Goal: Task Accomplishment & Management: Use online tool/utility

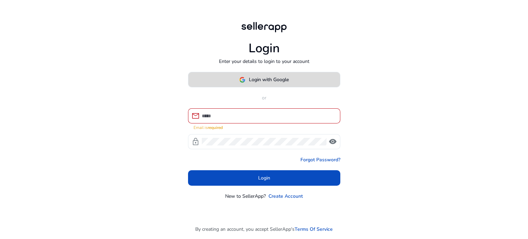
click at [274, 83] on span "Login with Google" at bounding box center [269, 79] width 40 height 7
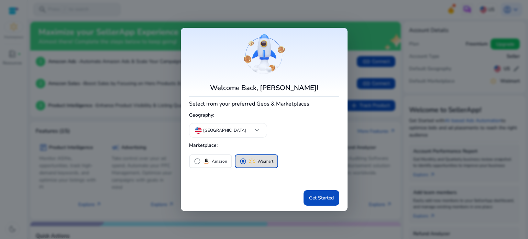
click at [249, 38] on mat-card "Welcome Back, [PERSON_NAME]! Select from your preferred Geos & Marketplaces Geo…" at bounding box center [264, 119] width 167 height 183
click at [358, 171] on div at bounding box center [264, 119] width 528 height 239
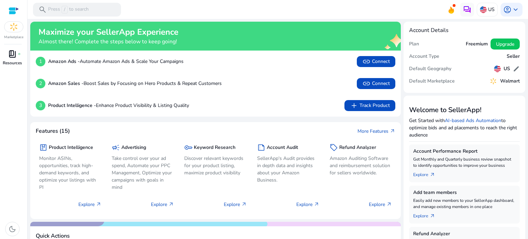
click at [14, 50] on span "book_4" at bounding box center [12, 54] width 8 height 8
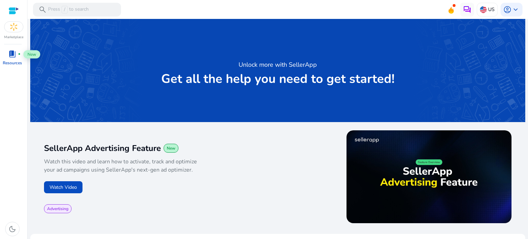
click at [15, 35] on p "Marketplace" at bounding box center [13, 37] width 19 height 5
click at [15, 26] on img at bounding box center [13, 27] width 19 height 10
click at [14, 24] on img at bounding box center [13, 27] width 19 height 10
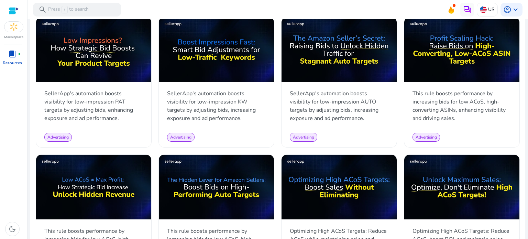
scroll to position [137, 0]
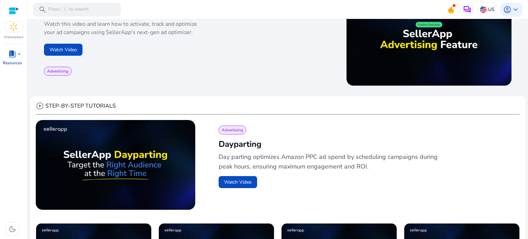
click at [14, 29] on img at bounding box center [13, 27] width 19 height 10
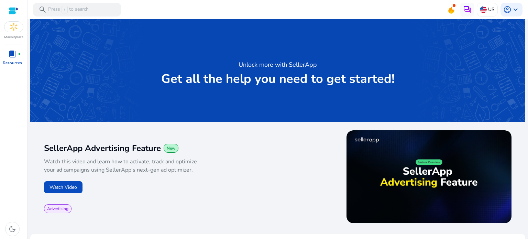
click at [18, 12] on div at bounding box center [14, 11] width 10 height 8
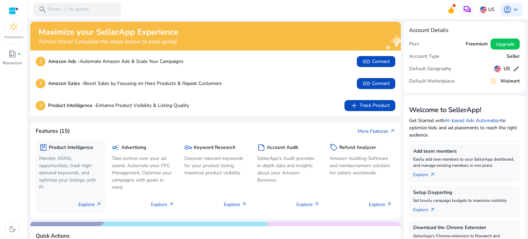
click at [92, 204] on p "Explore arrow_outward" at bounding box center [89, 204] width 23 height 7
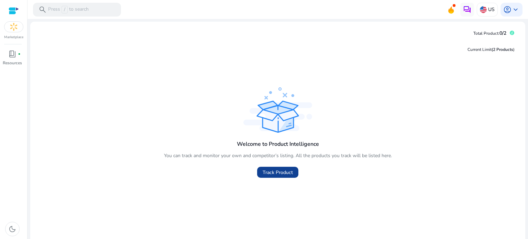
click at [267, 174] on span "Track Product" at bounding box center [277, 172] width 30 height 7
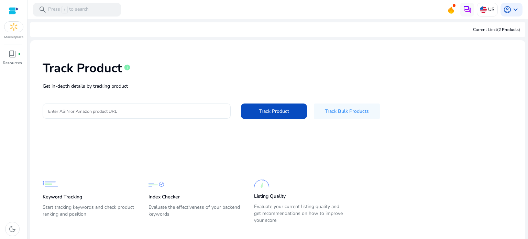
click at [180, 114] on input "Enter ASIN or Amazon product URL" at bounding box center [136, 111] width 177 height 8
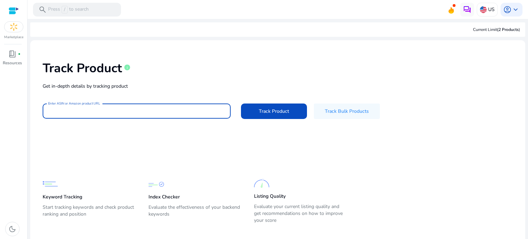
type input "*"
paste input "**********"
type input "**********"
click at [279, 108] on span "Track Product" at bounding box center [274, 111] width 30 height 7
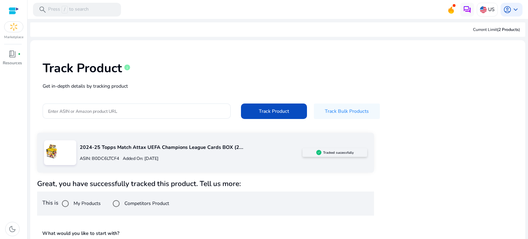
click at [17, 10] on div at bounding box center [14, 11] width 10 height 8
